Goal: Task Accomplishment & Management: Use online tool/utility

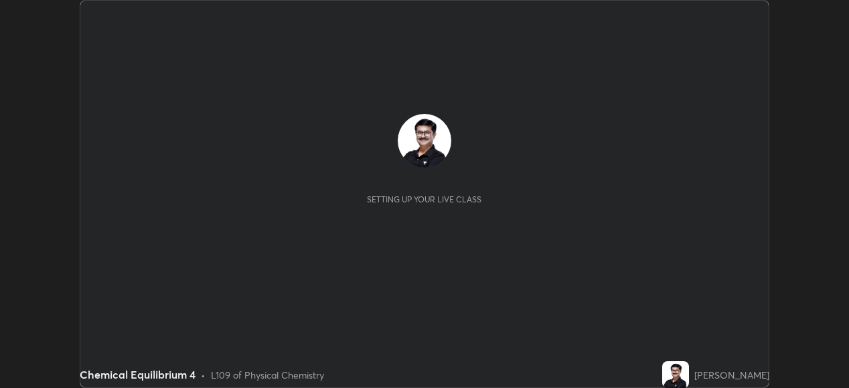
scroll to position [388, 849]
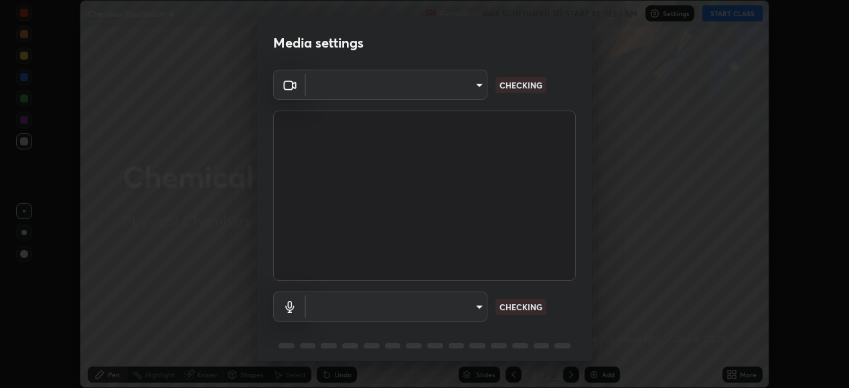
type input "05730faa116fe893cb3bfff37bc48e03cda79a540a9a2906e08a5a6a13fc8772"
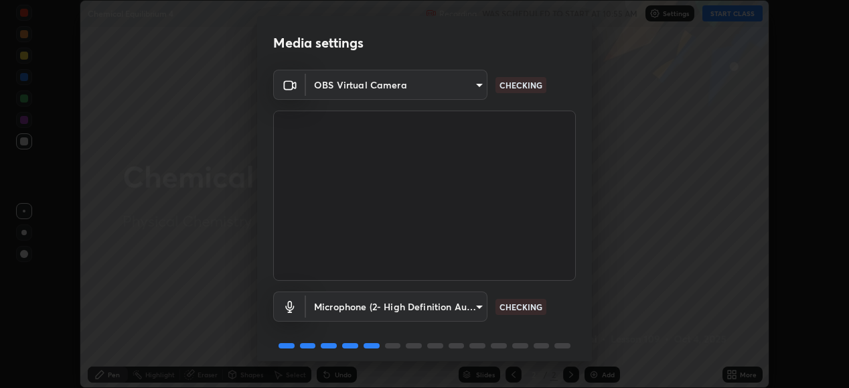
click at [479, 309] on body "Erase all Chemical Equilibrium 4 Recording WAS SCHEDULED TO START AT 10:55 AM S…" at bounding box center [424, 194] width 849 height 388
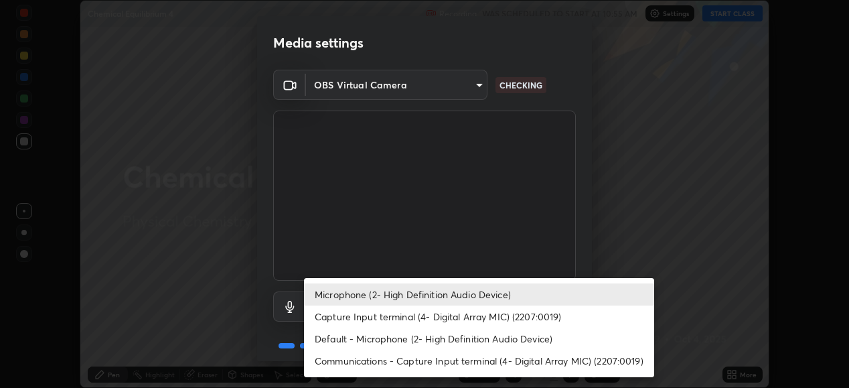
click at [436, 340] on li "Default - Microphone (2- High Definition Audio Device)" at bounding box center [479, 338] width 350 height 22
type input "default"
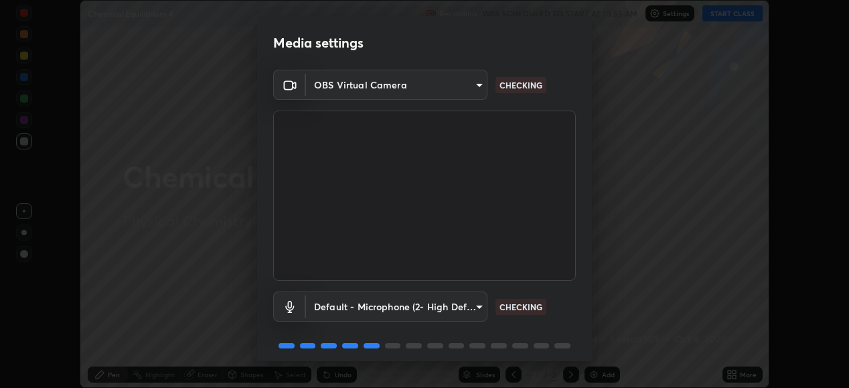
scroll to position [46, 0]
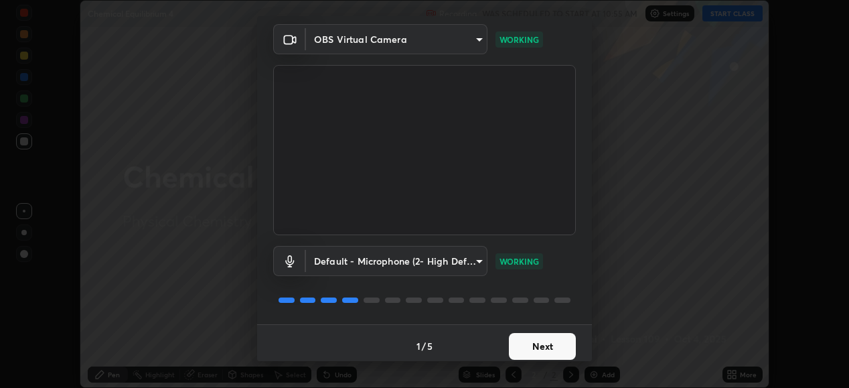
click at [553, 345] on button "Next" at bounding box center [542, 346] width 67 height 27
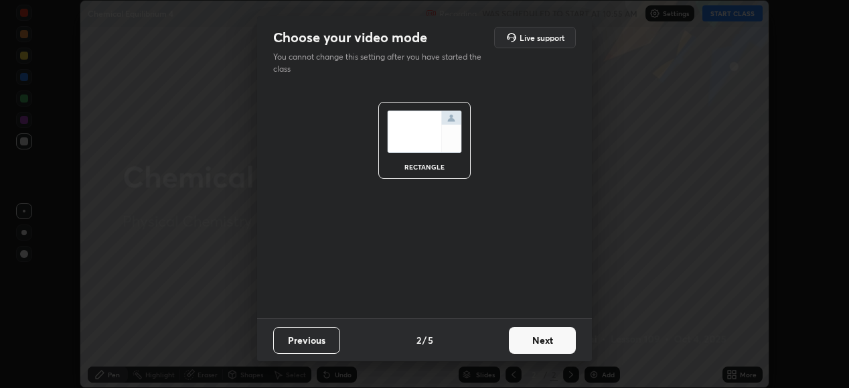
click at [549, 346] on button "Next" at bounding box center [542, 340] width 67 height 27
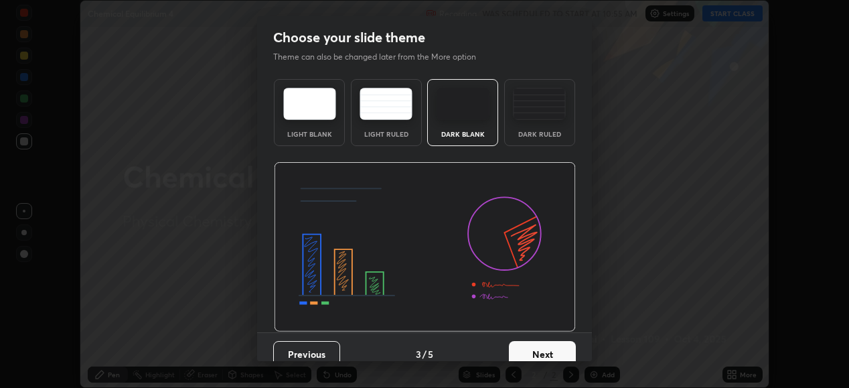
click at [549, 353] on button "Next" at bounding box center [542, 354] width 67 height 27
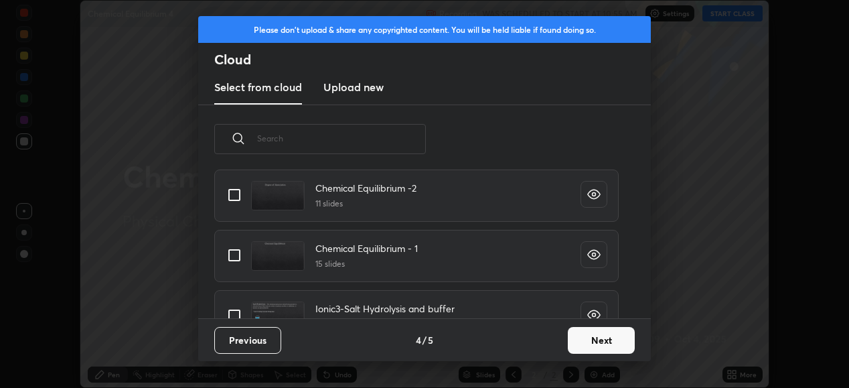
scroll to position [542, 0]
click at [239, 259] on input "grid" at bounding box center [234, 254] width 28 height 28
checkbox input "true"
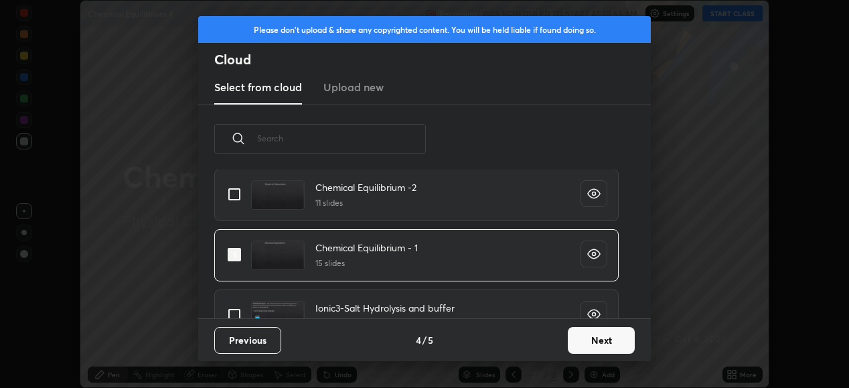
click at [600, 340] on button "Next" at bounding box center [601, 340] width 67 height 27
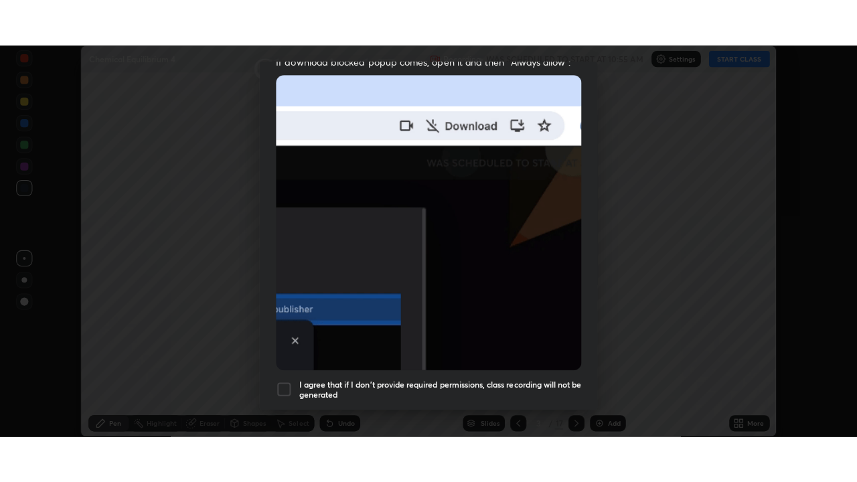
scroll to position [325, 0]
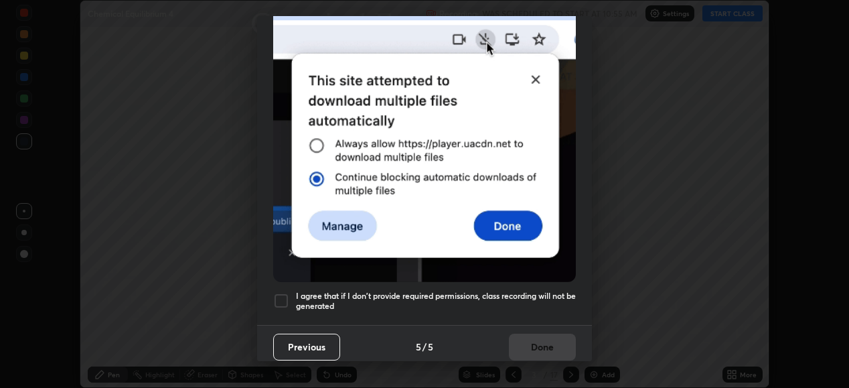
click at [282, 294] on div at bounding box center [281, 301] width 16 height 16
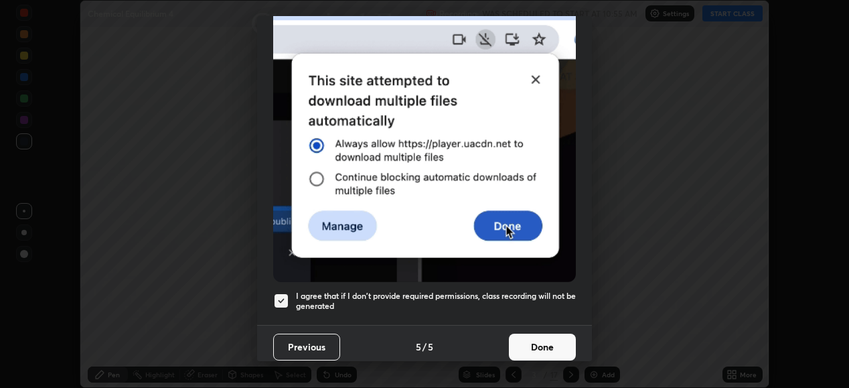
click at [538, 344] on button "Done" at bounding box center [542, 347] width 67 height 27
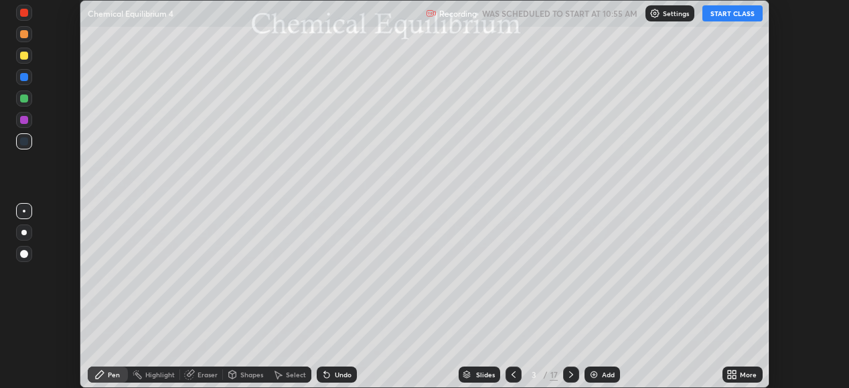
click at [731, 14] on button "START CLASS" at bounding box center [733, 13] width 60 height 16
click at [732, 374] on icon at bounding box center [732, 374] width 11 height 11
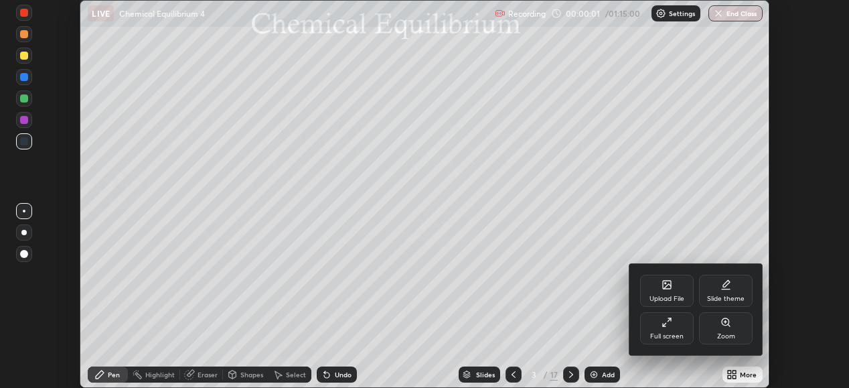
click at [665, 330] on div "Full screen" at bounding box center [667, 328] width 54 height 32
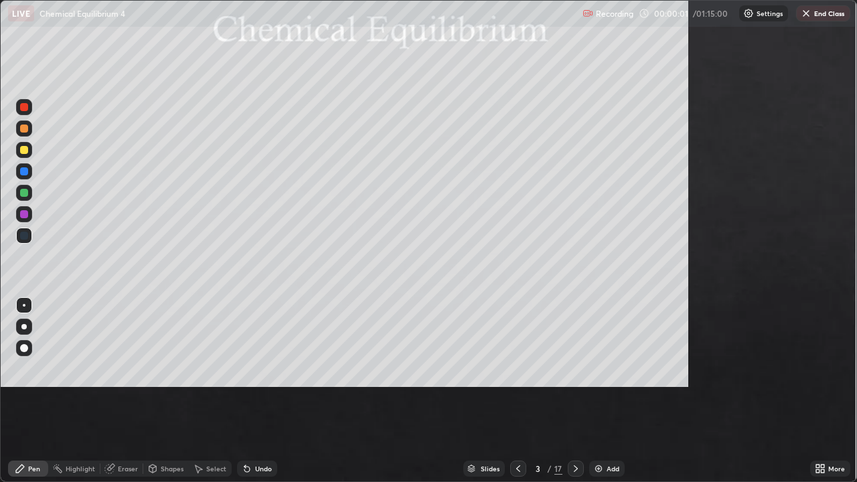
scroll to position [482, 857]
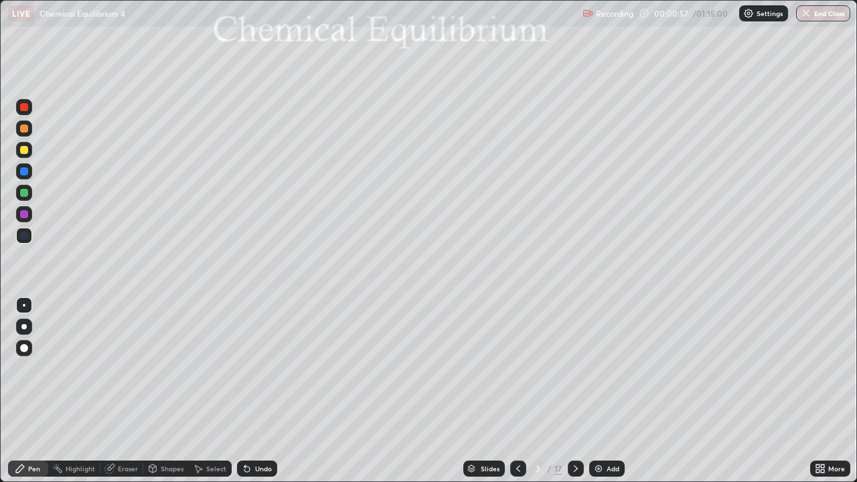
click at [487, 387] on div "Slides" at bounding box center [490, 468] width 19 height 7
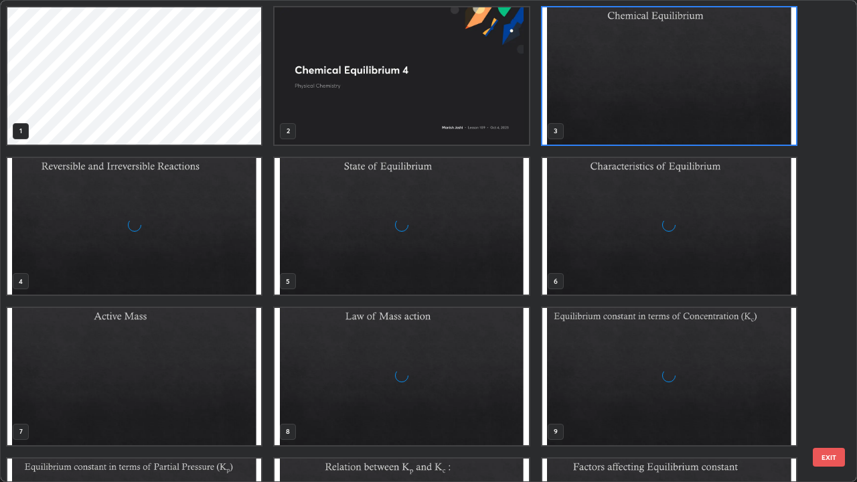
scroll to position [477, 849]
click at [624, 345] on img "grid" at bounding box center [669, 376] width 254 height 137
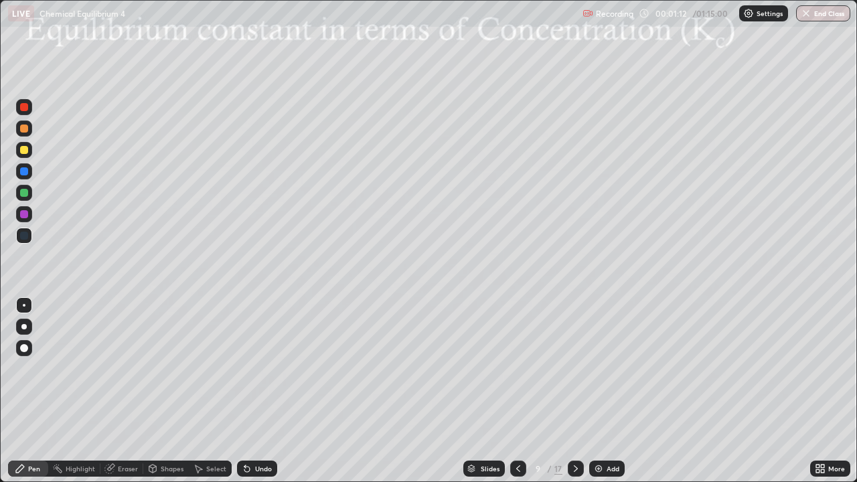
click at [25, 148] on div at bounding box center [24, 150] width 8 height 8
click at [25, 153] on div at bounding box center [24, 150] width 8 height 8
click at [27, 192] on div at bounding box center [24, 193] width 8 height 8
click at [26, 129] on div at bounding box center [24, 129] width 8 height 8
click at [599, 387] on img at bounding box center [598, 468] width 11 height 11
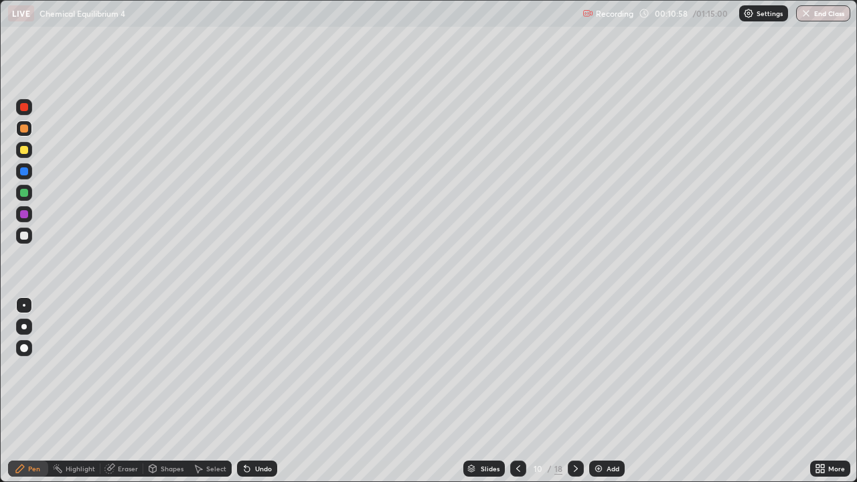
click at [25, 240] on div at bounding box center [24, 236] width 16 height 16
click at [23, 150] on div at bounding box center [24, 150] width 8 height 8
click at [599, 387] on img at bounding box center [598, 468] width 11 height 11
click at [518, 387] on icon at bounding box center [518, 468] width 11 height 11
click at [599, 387] on img at bounding box center [598, 468] width 11 height 11
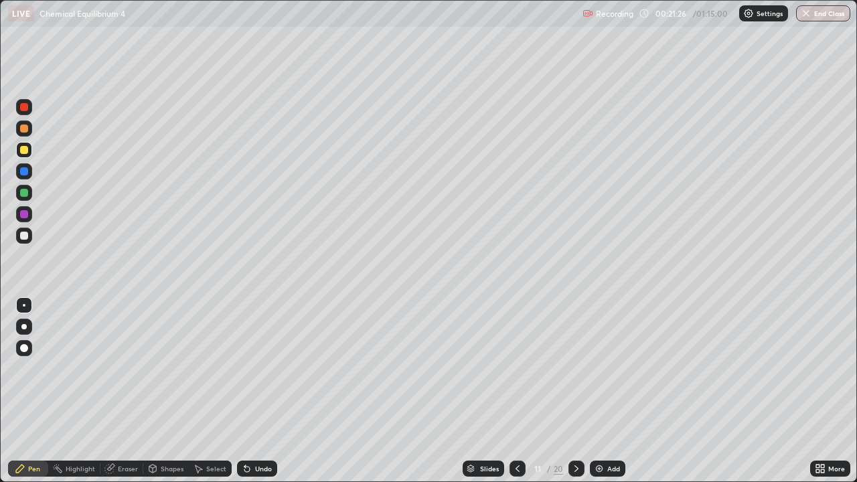
click at [25, 238] on div at bounding box center [24, 236] width 8 height 8
click at [212, 387] on div "Select" at bounding box center [216, 468] width 20 height 7
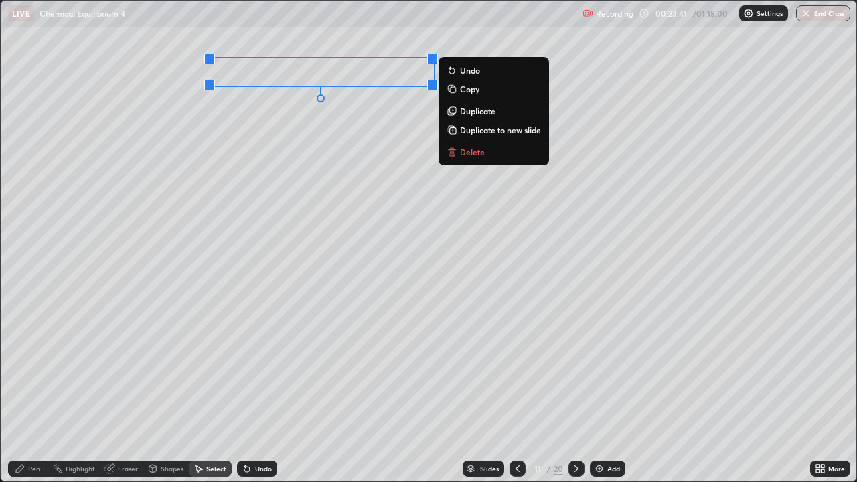
click at [463, 155] on p "Delete" at bounding box center [472, 152] width 25 height 11
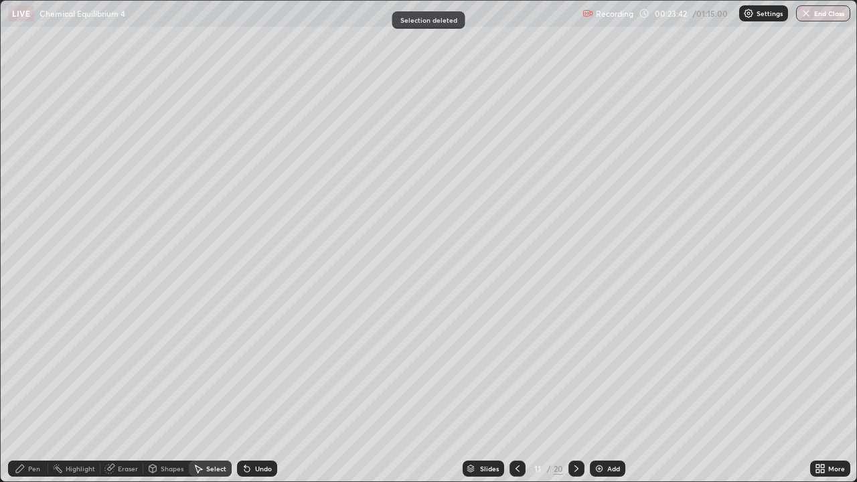
click at [37, 387] on div "Pen" at bounding box center [34, 468] width 12 height 7
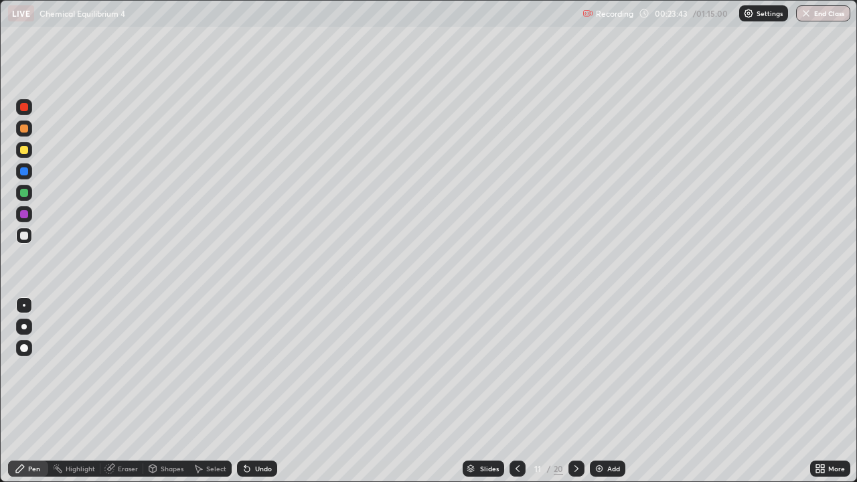
click at [27, 232] on div at bounding box center [24, 236] width 16 height 16
click at [25, 172] on div at bounding box center [24, 171] width 8 height 8
click at [24, 149] on div at bounding box center [24, 150] width 8 height 8
click at [258, 387] on div "Undo" at bounding box center [263, 468] width 17 height 7
click at [599, 387] on img at bounding box center [599, 468] width 11 height 11
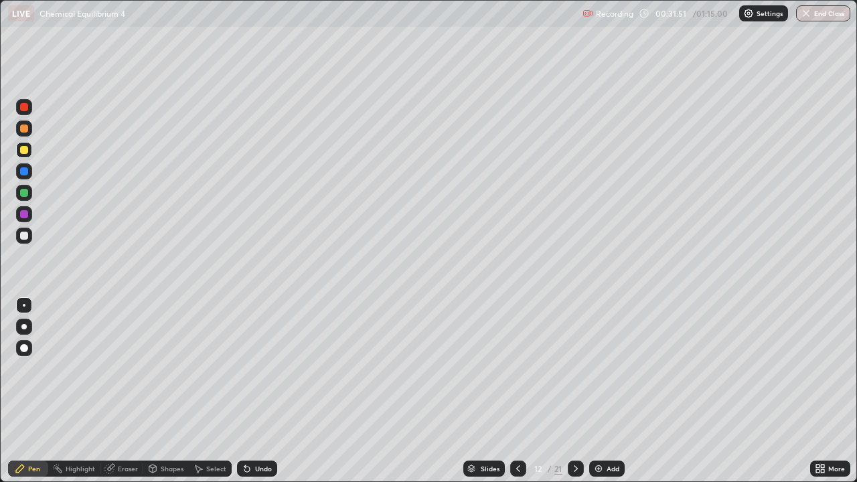
click at [27, 236] on div at bounding box center [24, 236] width 8 height 8
click at [25, 171] on div at bounding box center [24, 171] width 8 height 8
click at [22, 146] on div at bounding box center [24, 150] width 8 height 8
click at [24, 153] on div at bounding box center [24, 150] width 8 height 8
click at [261, 387] on div "Undo" at bounding box center [257, 469] width 40 height 16
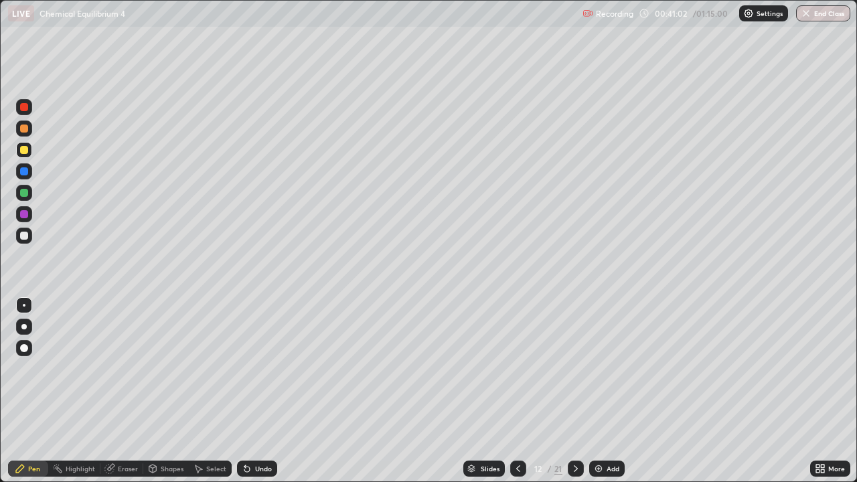
click at [263, 387] on div "Undo" at bounding box center [263, 468] width 17 height 7
click at [260, 387] on div "Undo" at bounding box center [263, 468] width 17 height 7
click at [259, 387] on div "Undo" at bounding box center [257, 469] width 40 height 16
click at [262, 387] on div "Undo" at bounding box center [263, 468] width 17 height 7
click at [255, 387] on div "Undo" at bounding box center [263, 468] width 17 height 7
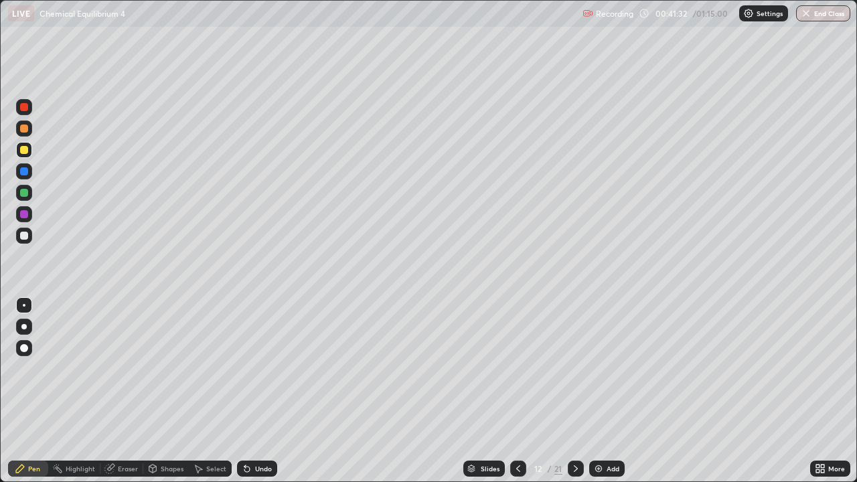
click at [252, 387] on div "Undo" at bounding box center [257, 469] width 40 height 16
click at [248, 387] on icon at bounding box center [247, 468] width 11 height 11
click at [599, 387] on img at bounding box center [598, 468] width 11 height 11
click at [27, 237] on div at bounding box center [24, 236] width 8 height 8
click at [27, 150] on div at bounding box center [24, 150] width 8 height 8
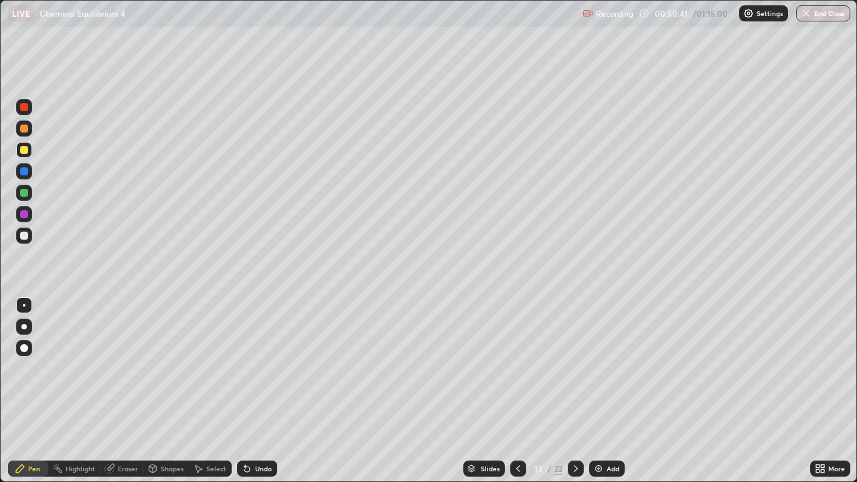
click at [23, 171] on div at bounding box center [24, 171] width 8 height 8
click at [23, 149] on div at bounding box center [24, 150] width 8 height 8
click at [250, 387] on icon at bounding box center [247, 468] width 11 height 11
click at [599, 387] on img at bounding box center [598, 468] width 11 height 11
click at [29, 234] on div at bounding box center [24, 236] width 16 height 16
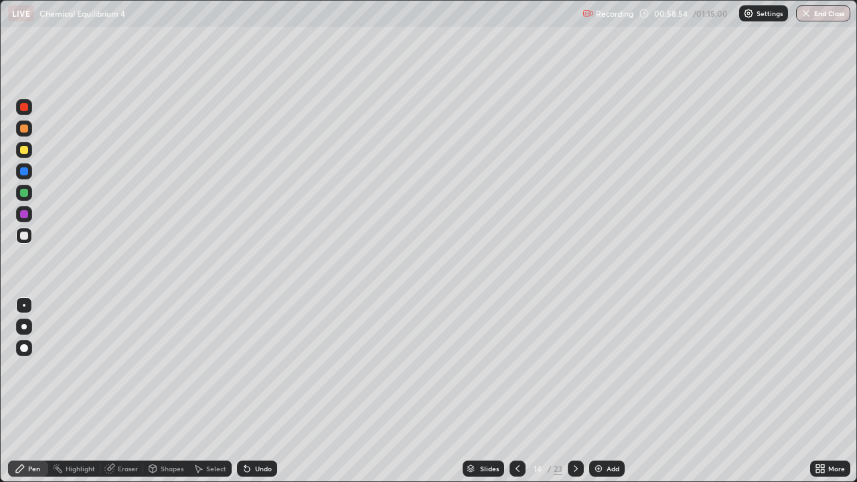
click at [23, 151] on div at bounding box center [24, 150] width 8 height 8
click at [24, 170] on div at bounding box center [24, 171] width 8 height 8
click at [28, 156] on div at bounding box center [24, 150] width 16 height 16
click at [601, 387] on img at bounding box center [598, 468] width 11 height 11
click at [26, 236] on div at bounding box center [24, 236] width 8 height 8
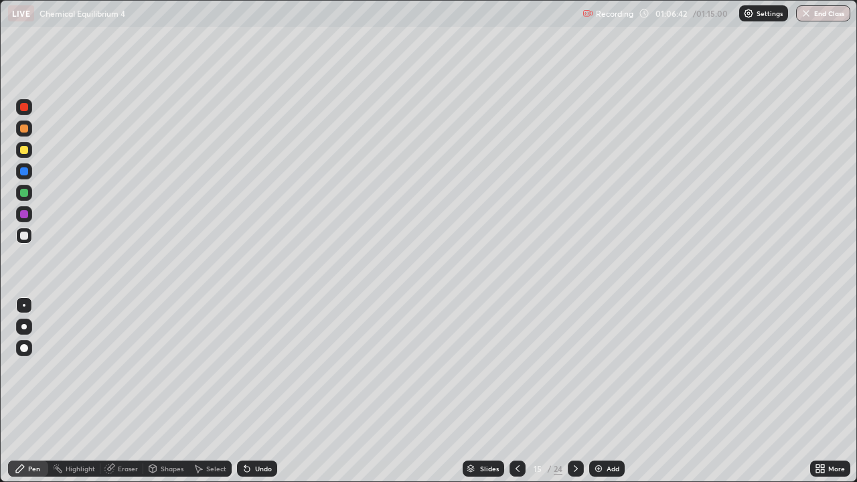
click at [814, 14] on button "End Class" at bounding box center [823, 13] width 54 height 16
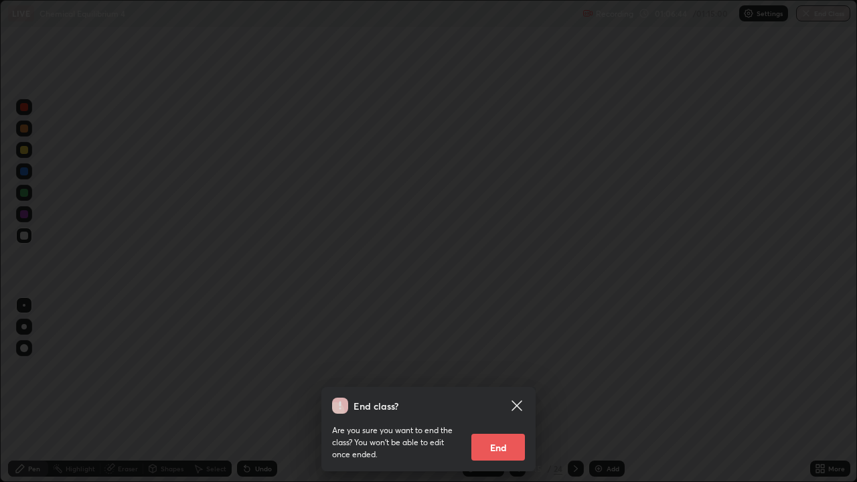
click at [504, 387] on button "End" at bounding box center [498, 447] width 54 height 27
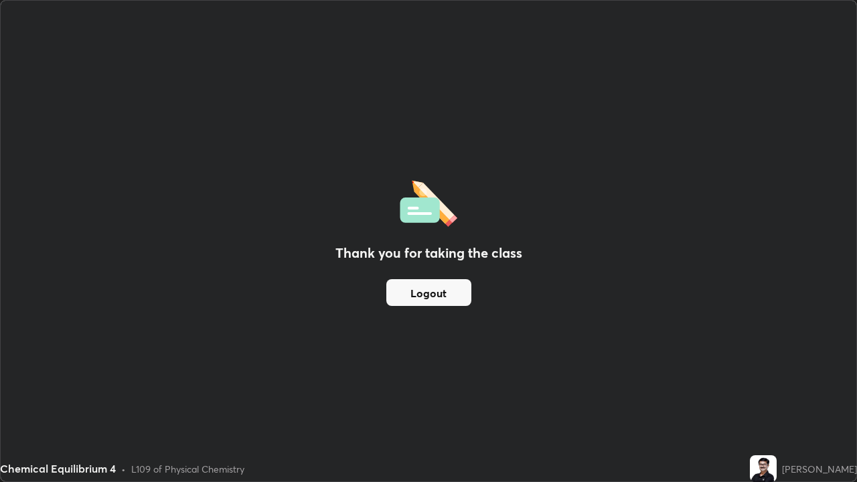
click at [451, 295] on button "Logout" at bounding box center [428, 292] width 85 height 27
